Goal: Entertainment & Leisure: Consume media (video, audio)

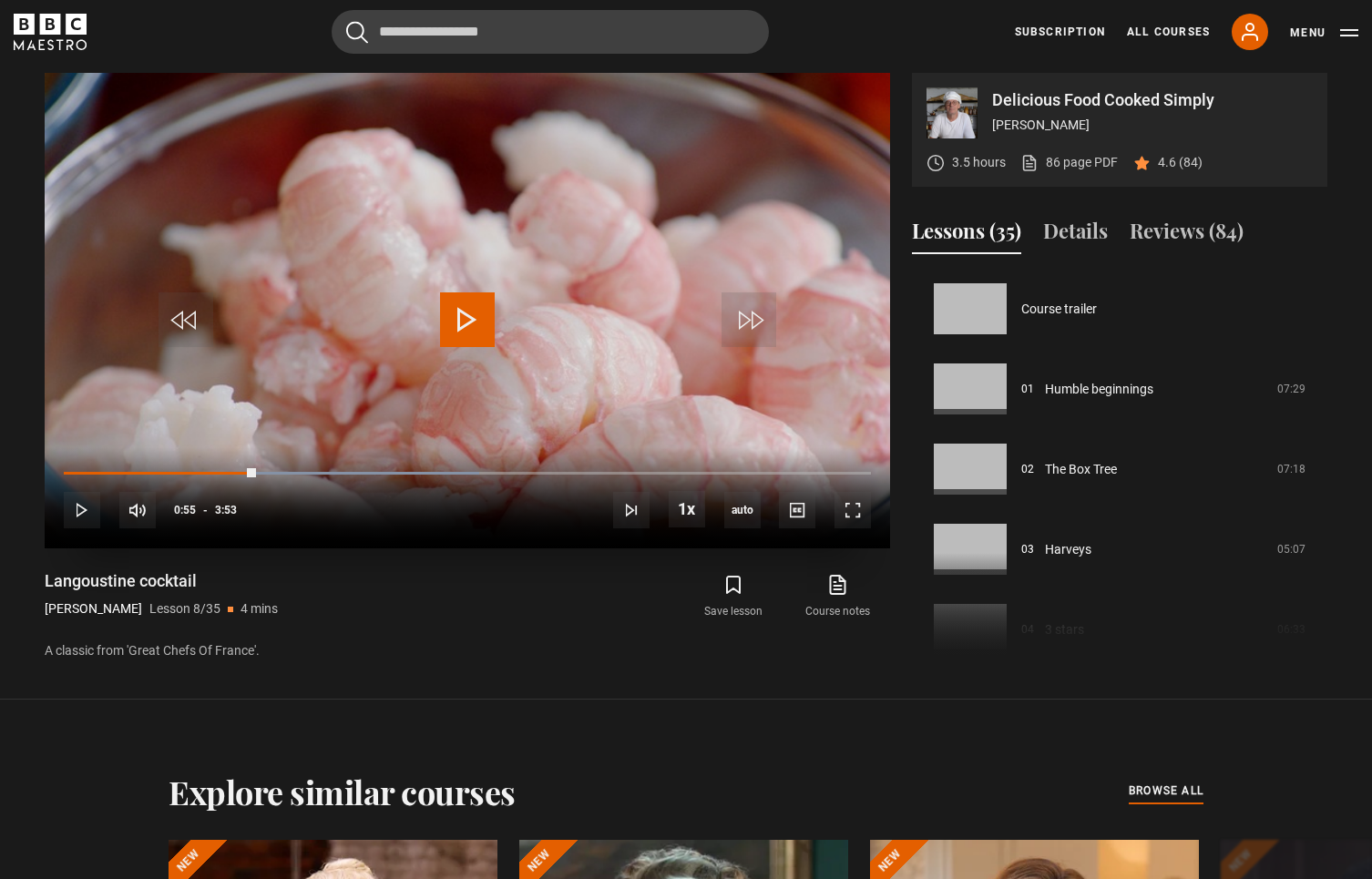
scroll to position [561, 0]
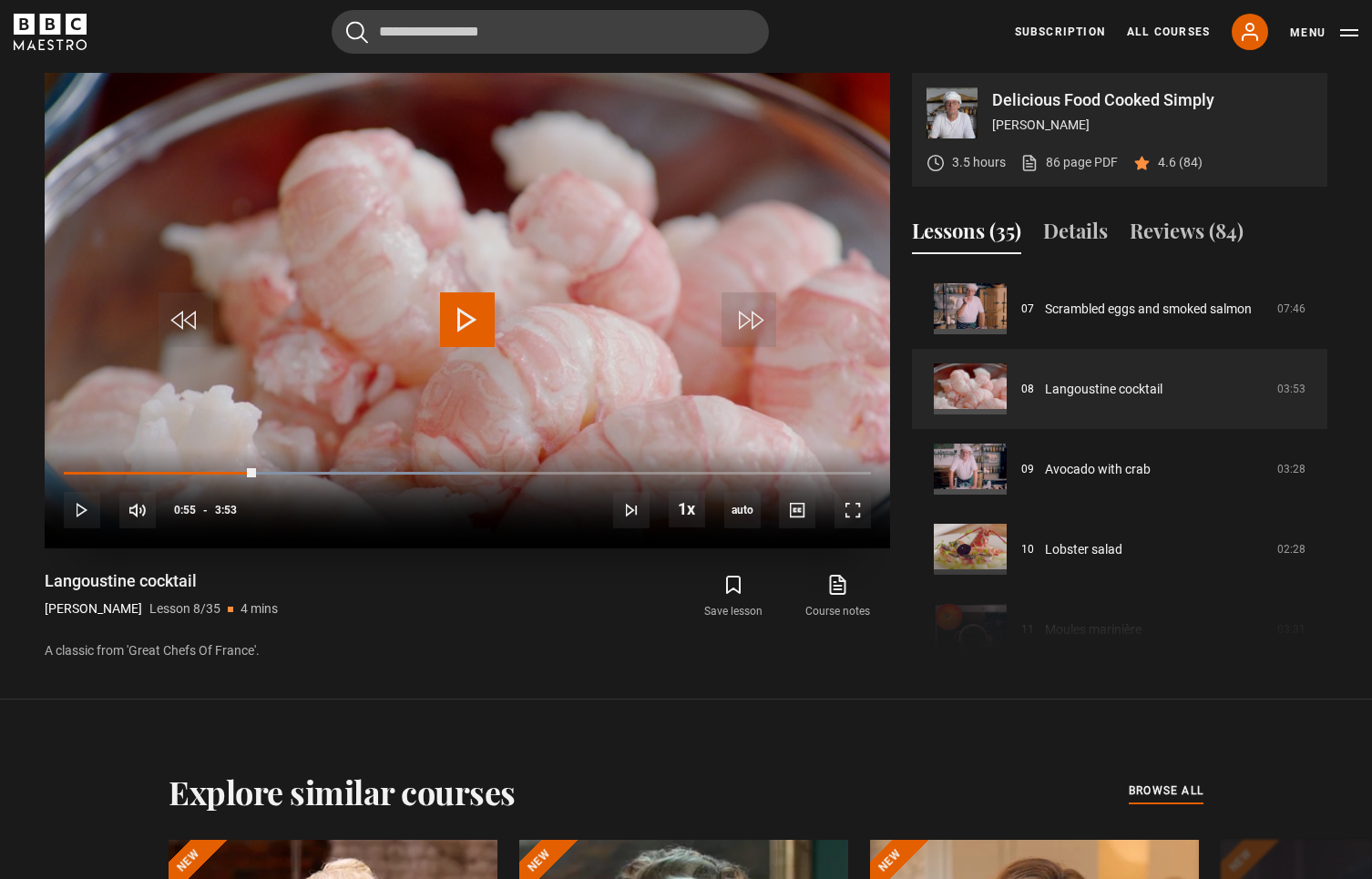
click at [470, 326] on span "Video Player" at bounding box center [467, 319] width 55 height 55
click at [805, 512] on span "Video Player" at bounding box center [797, 509] width 37 height 37
click at [793, 482] on span "English Captions" at bounding box center [801, 484] width 43 height 15
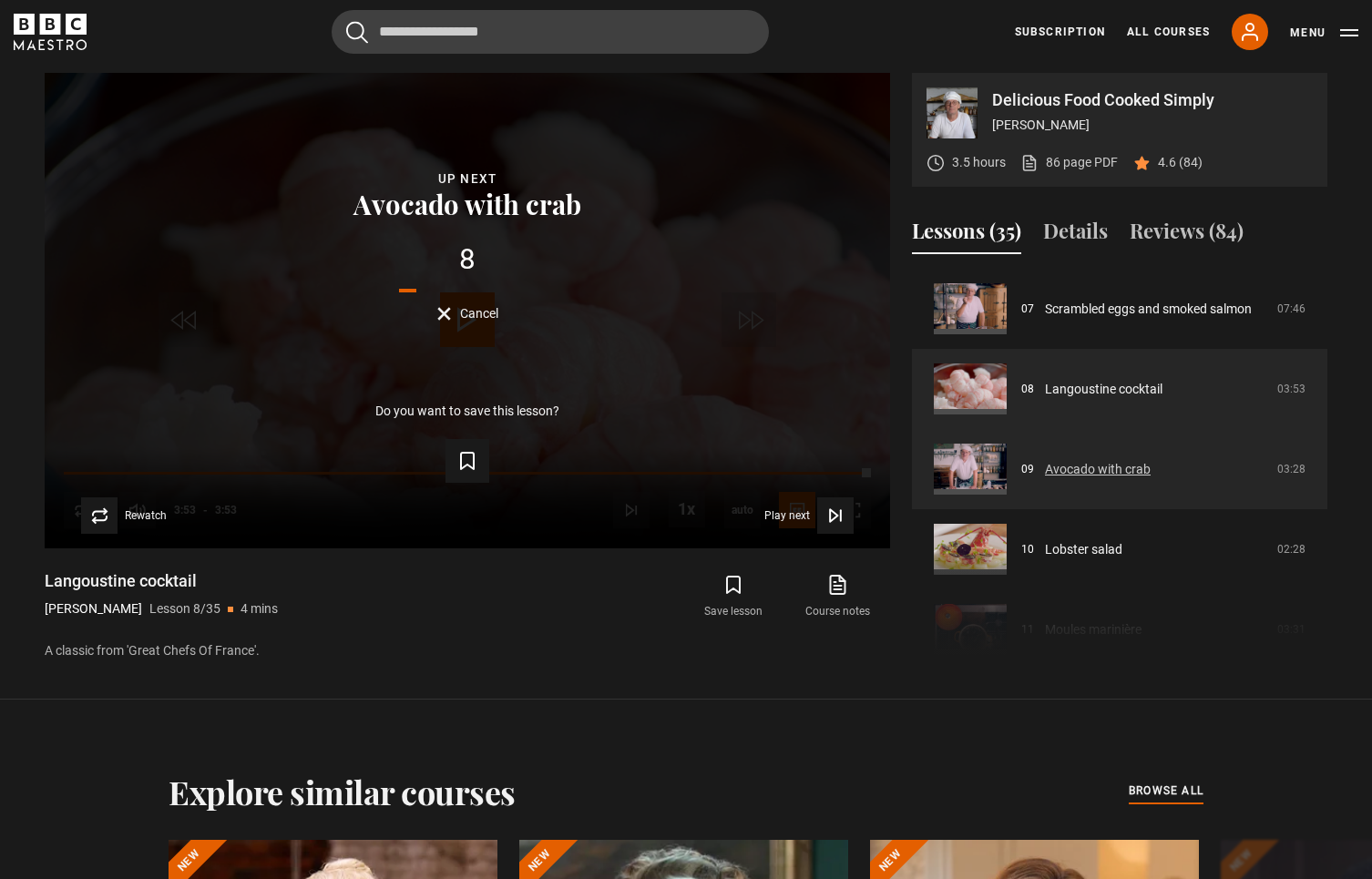
click at [1088, 464] on link "Avocado with crab" at bounding box center [1097, 469] width 106 height 19
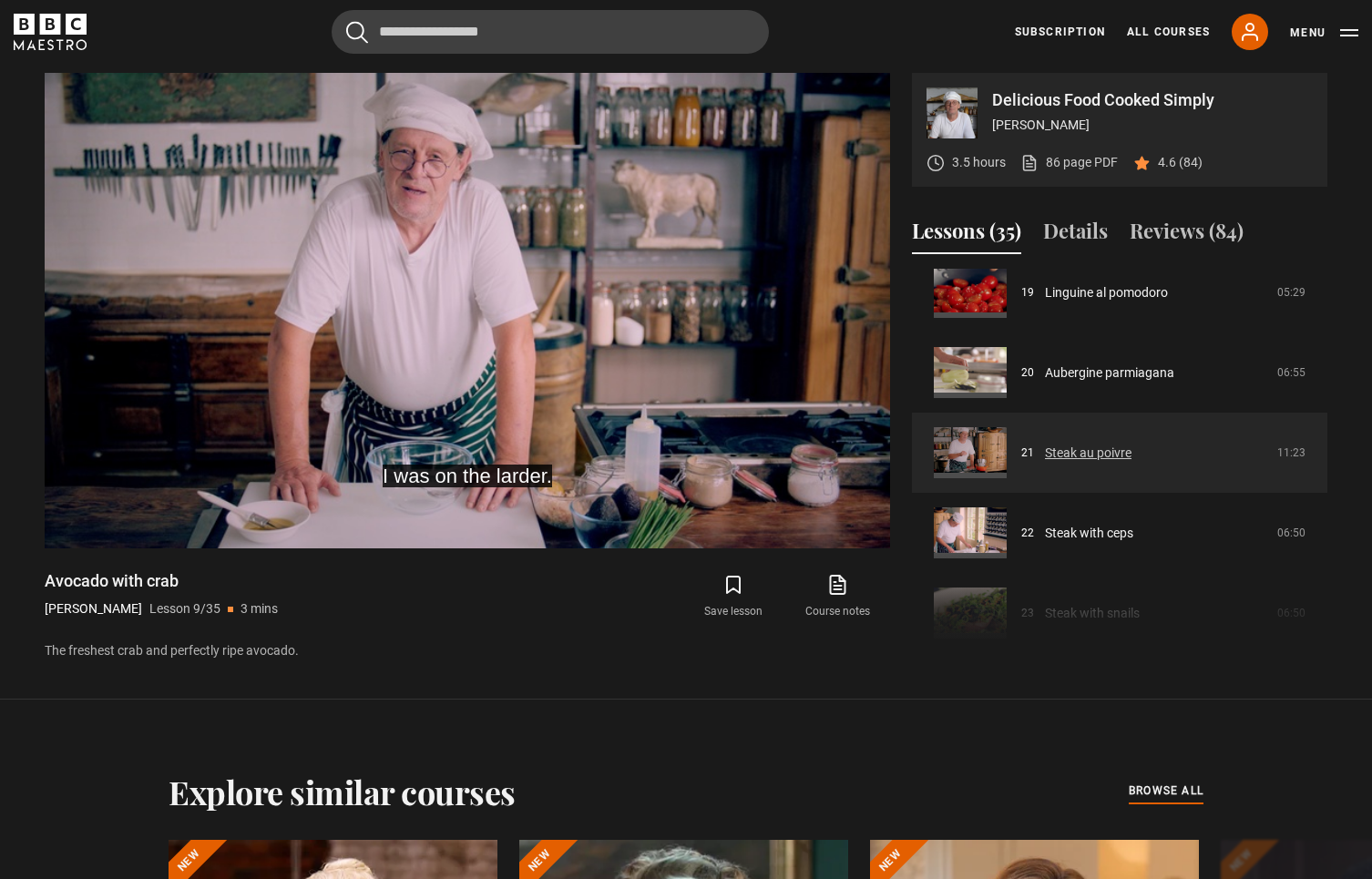
scroll to position [1544, 0]
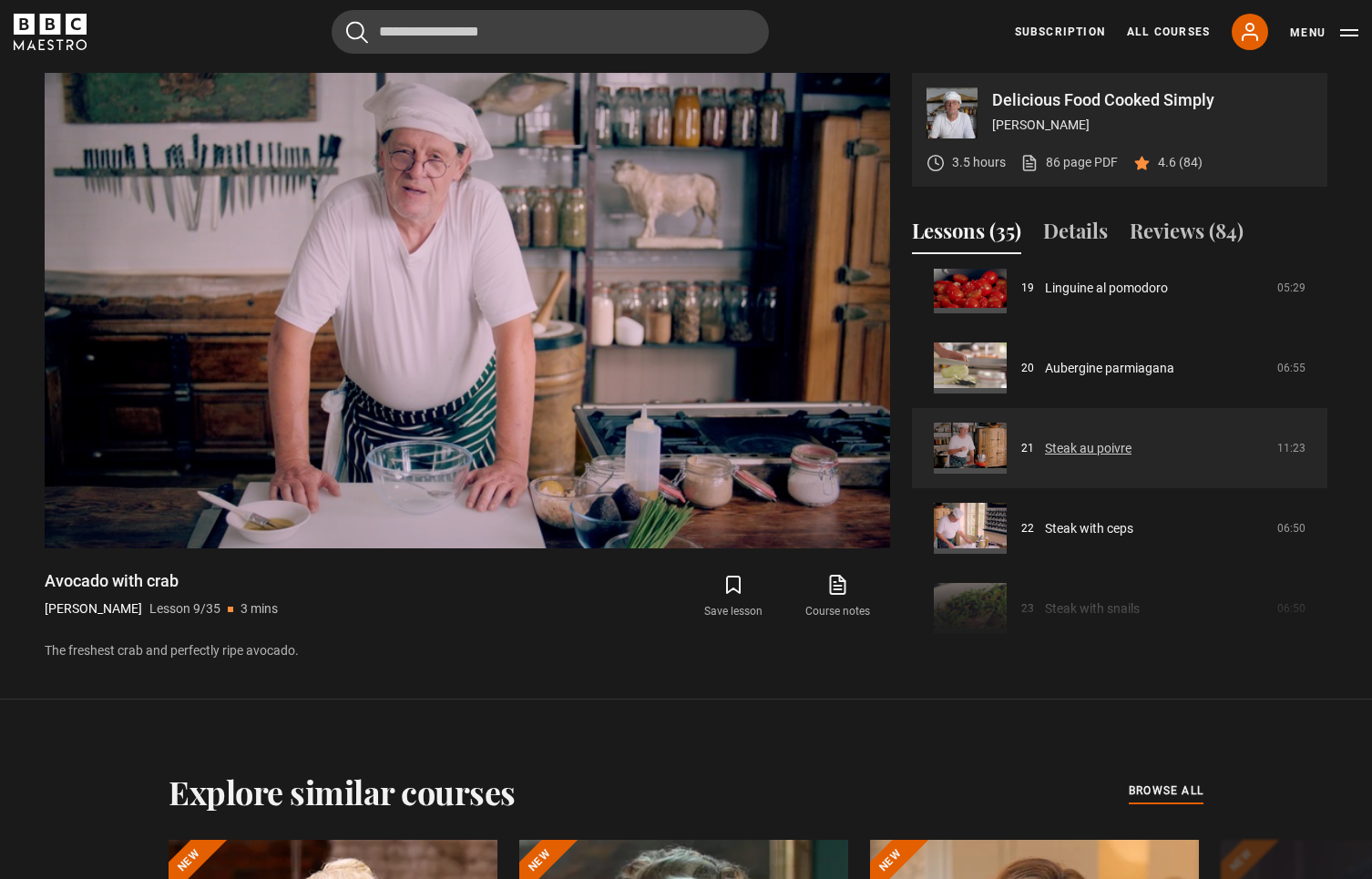
click at [1116, 457] on link "Steak au poivre" at bounding box center [1087, 448] width 86 height 19
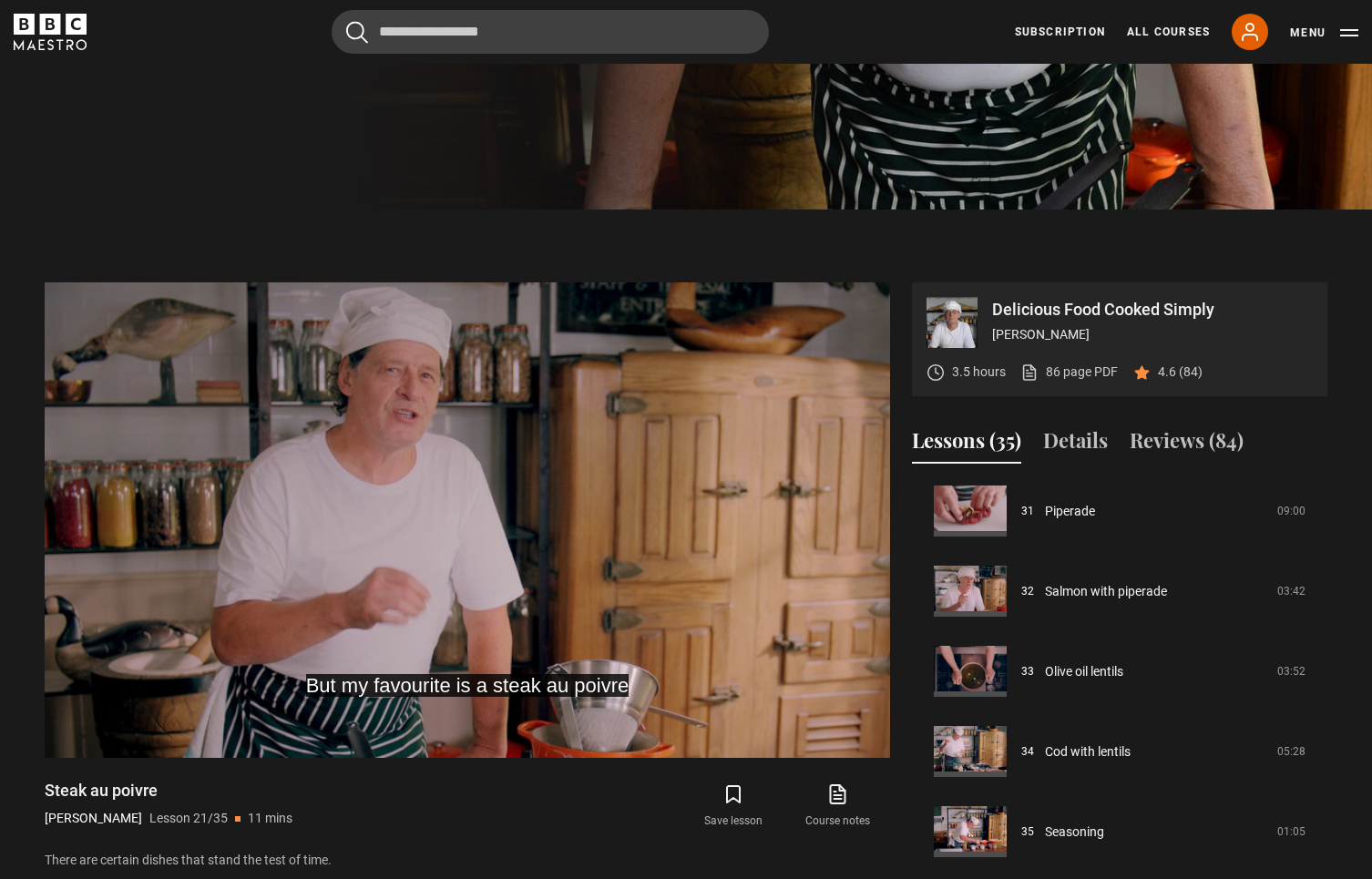
scroll to position [624, 0]
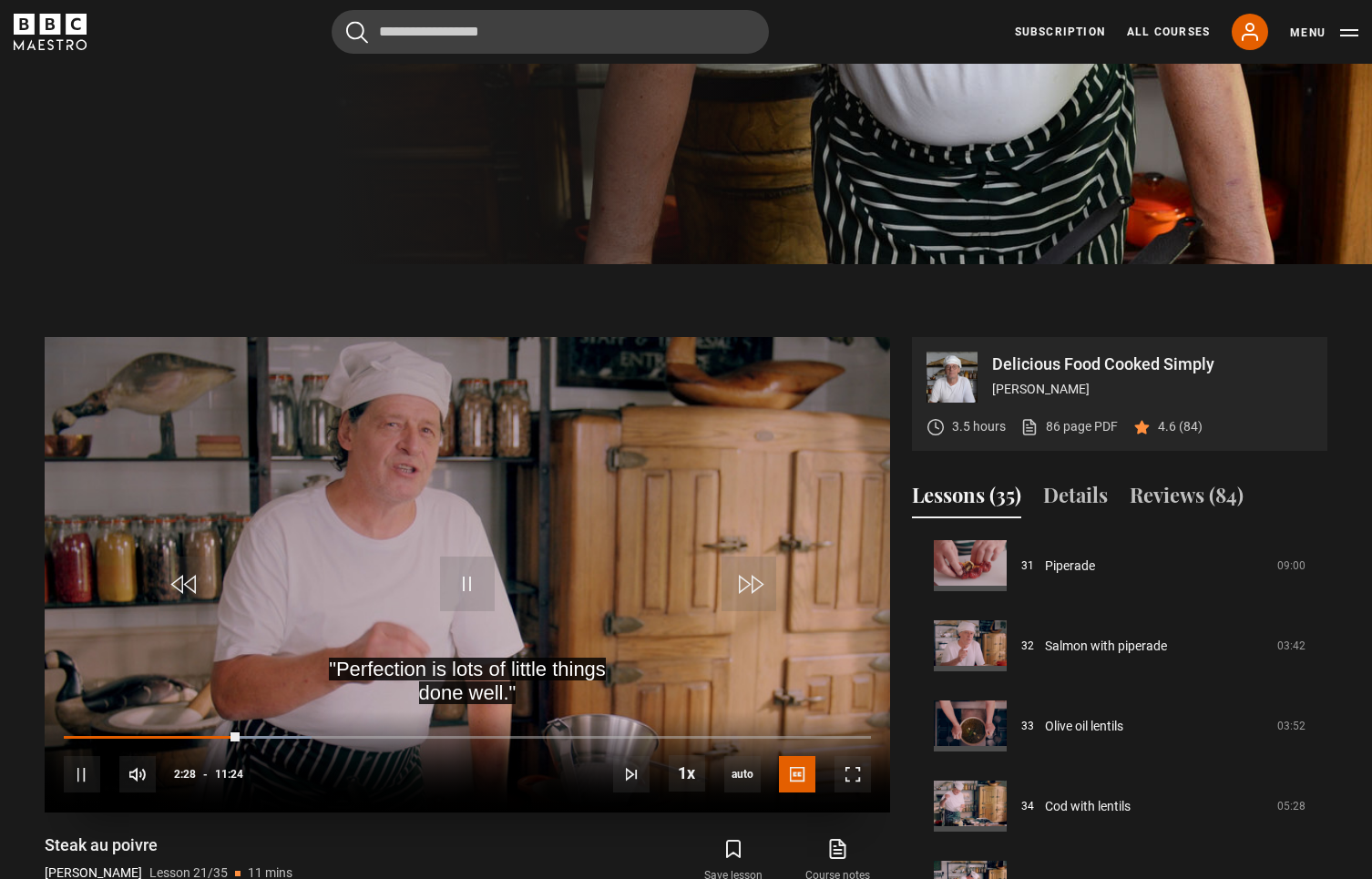
drag, startPoint x: 477, startPoint y: 555, endPoint x: 509, endPoint y: 519, distance: 48.2
click at [481, 547] on video "Video Player" at bounding box center [467, 575] width 846 height 476
